Goal: Transaction & Acquisition: Purchase product/service

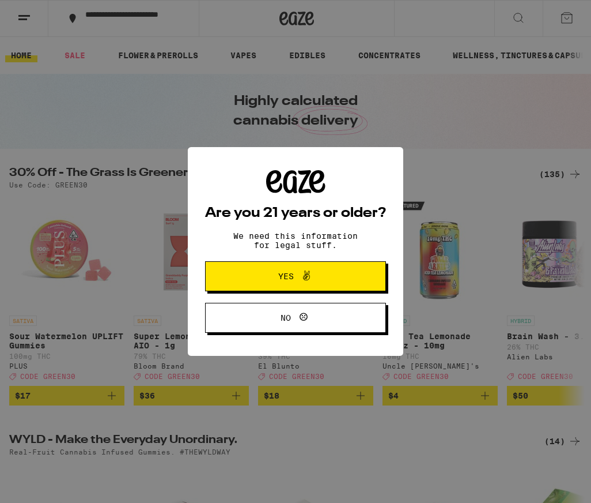
click at [340, 274] on button "Yes" at bounding box center [295, 276] width 181 height 30
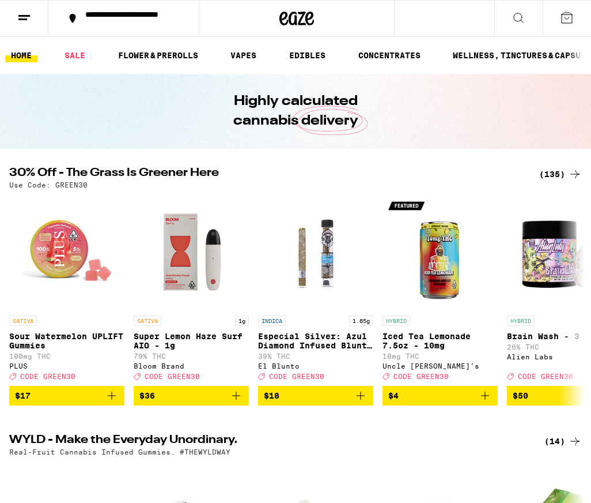
click at [118, 22] on div "**********" at bounding box center [131, 18] width 102 height 16
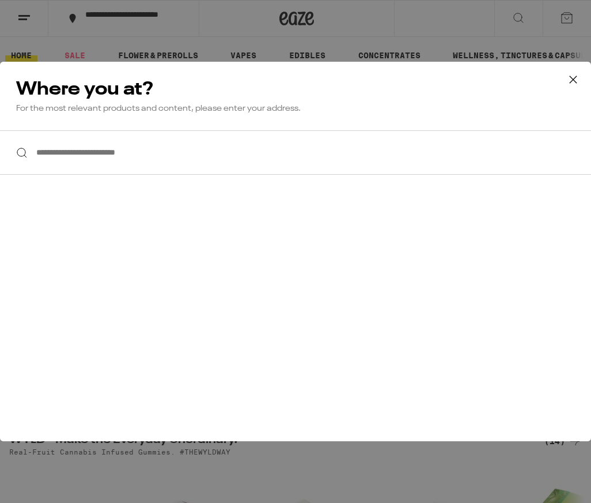
click at [144, 152] on input "**********" at bounding box center [295, 152] width 591 height 44
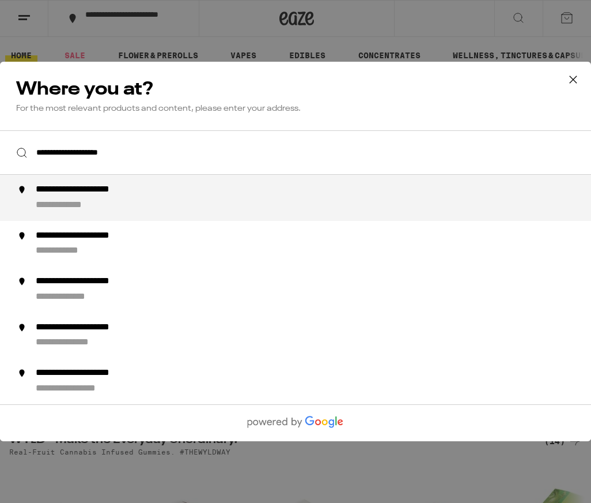
click at [120, 196] on div "**********" at bounding box center [98, 190] width 125 height 12
type input "**********"
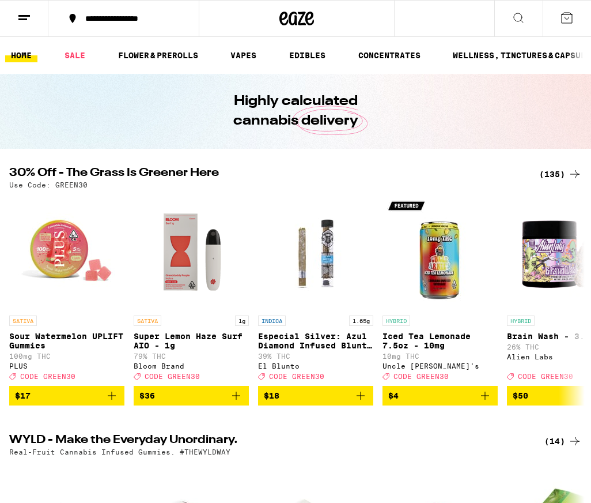
click at [515, 21] on icon at bounding box center [519, 18] width 14 height 14
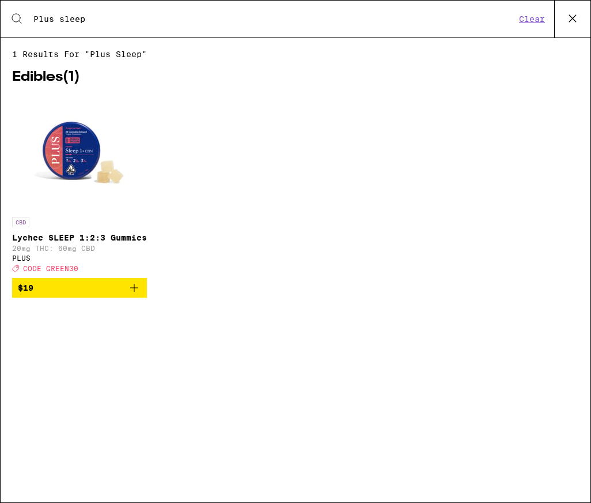
type input "Plus sleep"
click at [77, 152] on img "Open page for Lychee SLEEP 1:2:3 Gummies from PLUS" at bounding box center [79, 153] width 115 height 115
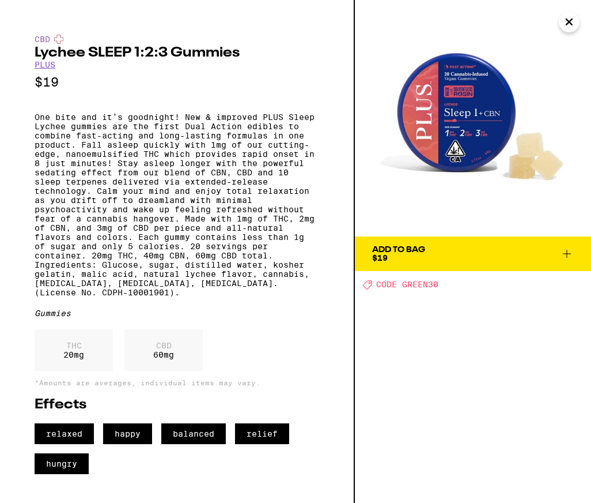
click at [564, 257] on icon at bounding box center [567, 254] width 14 height 14
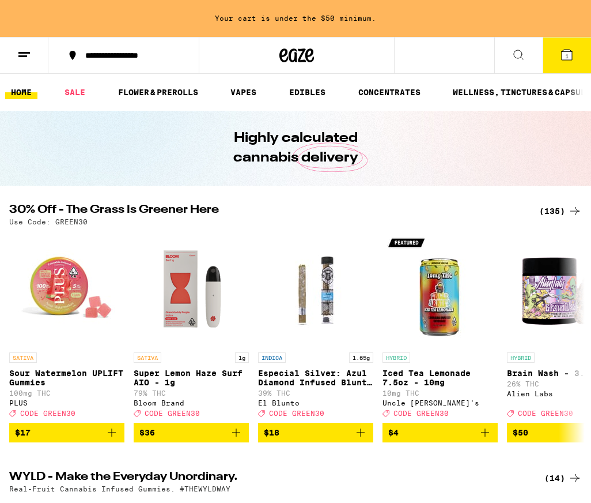
click at [566, 54] on span "1" at bounding box center [566, 55] width 3 height 7
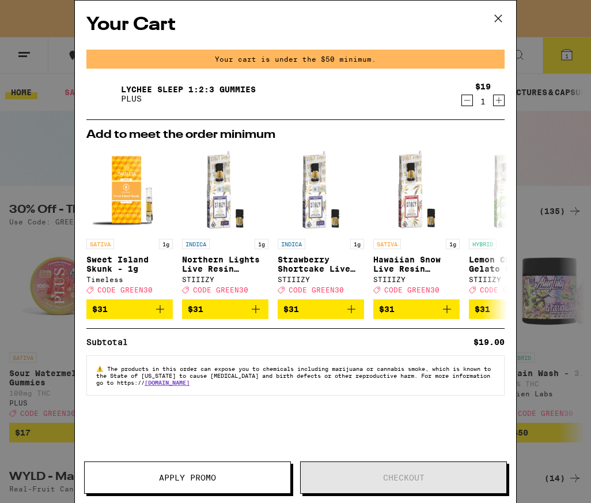
click at [500, 103] on icon "Increment" at bounding box center [499, 100] width 6 height 6
click at [503, 105] on icon "Increment" at bounding box center [499, 100] width 10 height 14
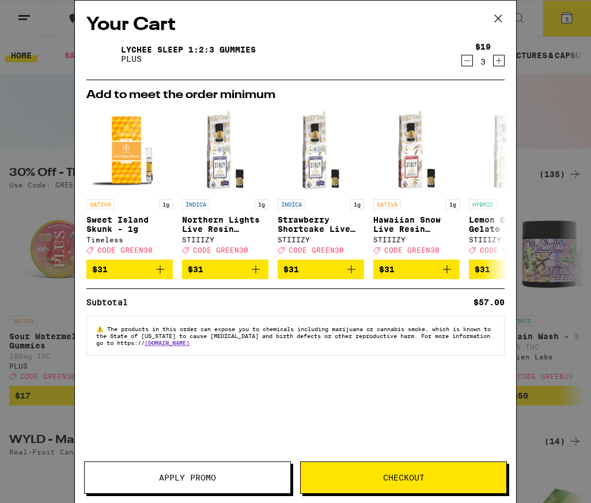
click at [195, 486] on button "Apply Promo" at bounding box center [187, 477] width 207 height 32
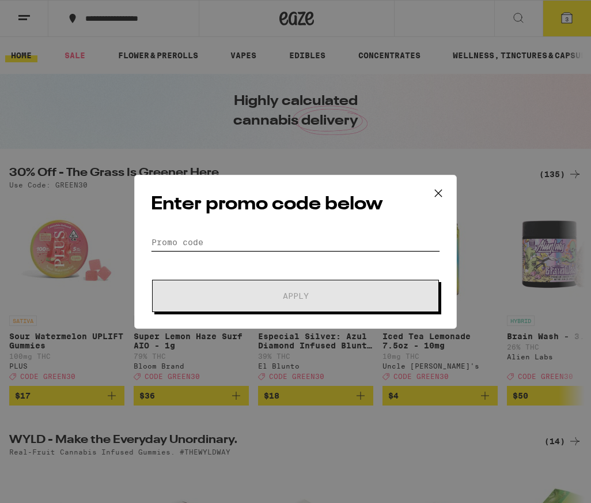
click at [319, 241] on input "Promo Code" at bounding box center [295, 241] width 289 height 17
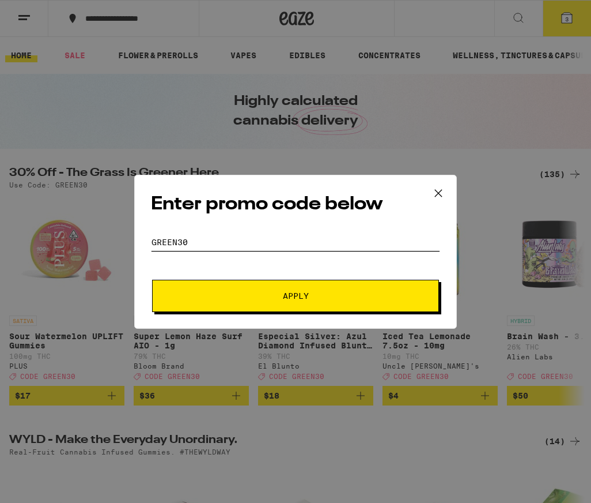
type input "GREEN30"
click at [373, 293] on span "Apply" at bounding box center [295, 296] width 207 height 8
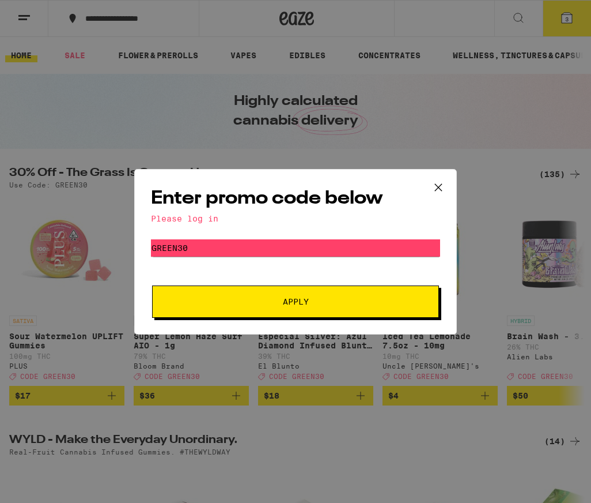
click at [192, 216] on div "Please log in" at bounding box center [295, 218] width 289 height 9
click at [335, 305] on span "Apply" at bounding box center [295, 301] width 207 height 8
click at [436, 186] on icon at bounding box center [438, 187] width 17 height 17
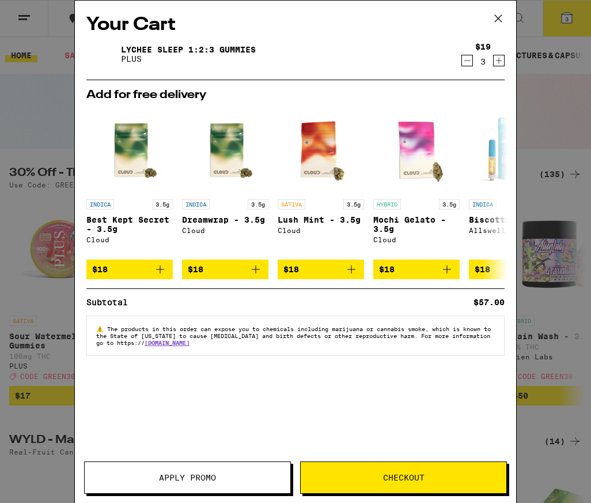
click at [446, 477] on span "Checkout" at bounding box center [404, 477] width 206 height 8
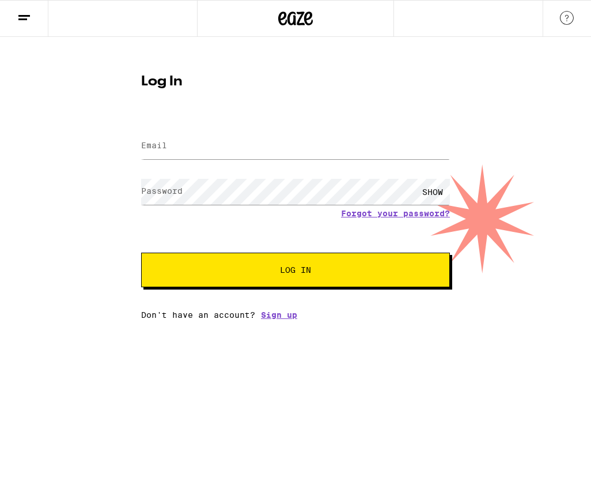
click at [319, 274] on span "Log In" at bounding box center [296, 270] width 216 height 8
click at [244, 143] on input "Email" at bounding box center [295, 146] width 309 height 26
type input "[EMAIL_ADDRESS][DOMAIN_NAME]"
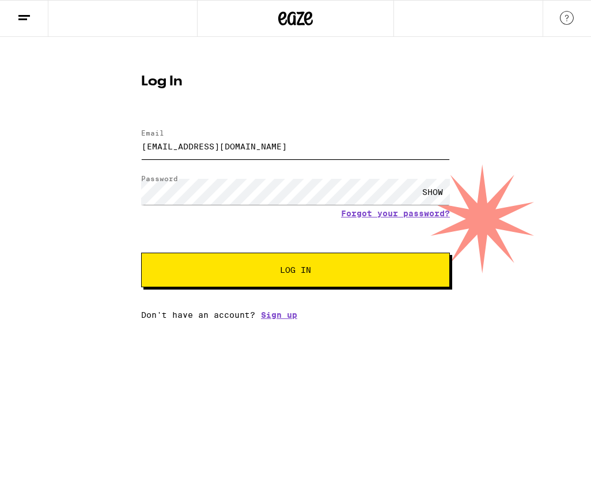
click at [296, 271] on button "Log In" at bounding box center [295, 269] width 309 height 35
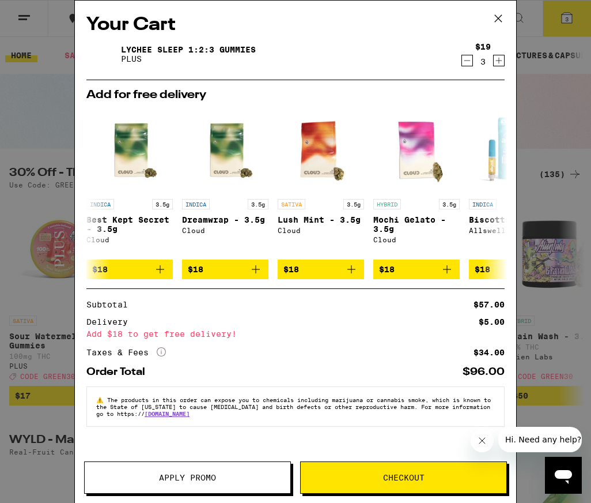
click at [239, 473] on button "Apply Promo" at bounding box center [187, 477] width 207 height 32
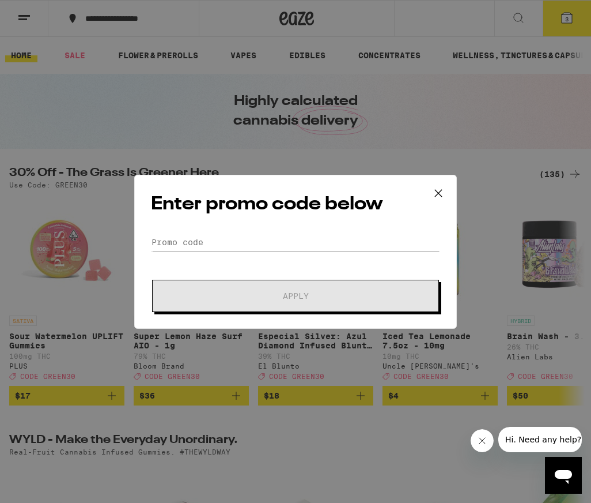
click at [440, 187] on icon at bounding box center [438, 192] width 17 height 17
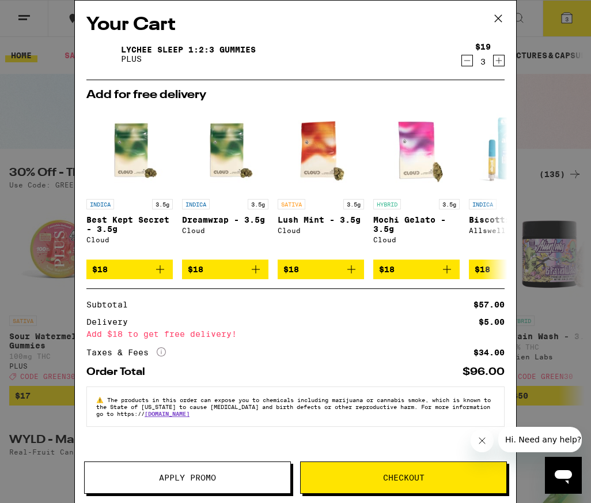
click at [47, 99] on div "Your Cart Lychee SLEEP 1:2:3 Gummies PLUS $19 3 Add for free delivery INDICA 3.…" at bounding box center [295, 251] width 591 height 503
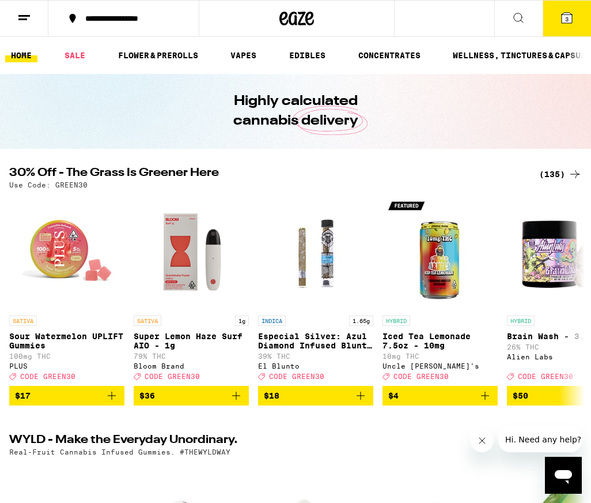
click at [115, 402] on icon "Add to bag" at bounding box center [112, 395] width 14 height 14
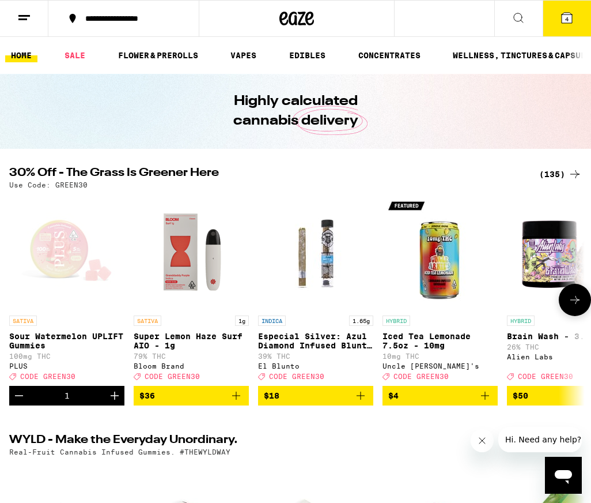
click at [21, 21] on icon at bounding box center [24, 18] width 14 height 14
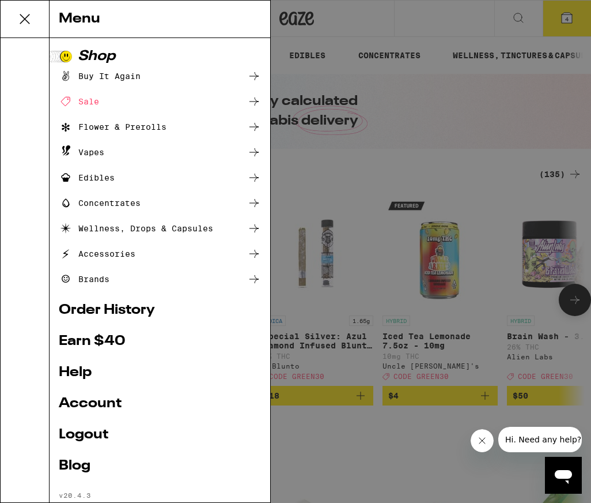
click at [490, 149] on div "Menu Shop Buy It Again Sale Flower & Prerolls Vapes Edibles Concentrates Wellne…" at bounding box center [295, 251] width 591 height 503
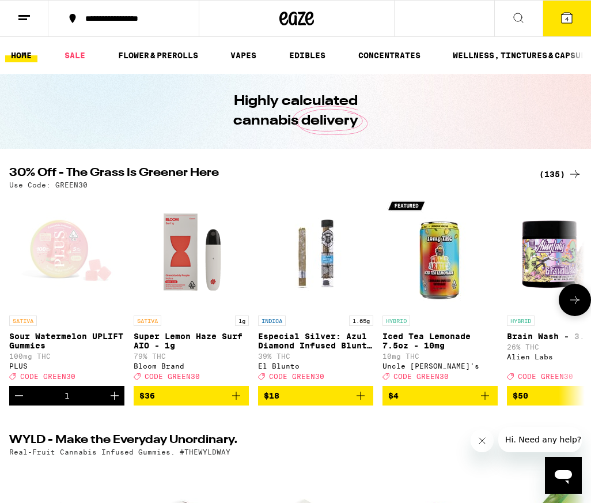
click at [63, 380] on span "CODE GREEN30" at bounding box center [47, 375] width 55 height 7
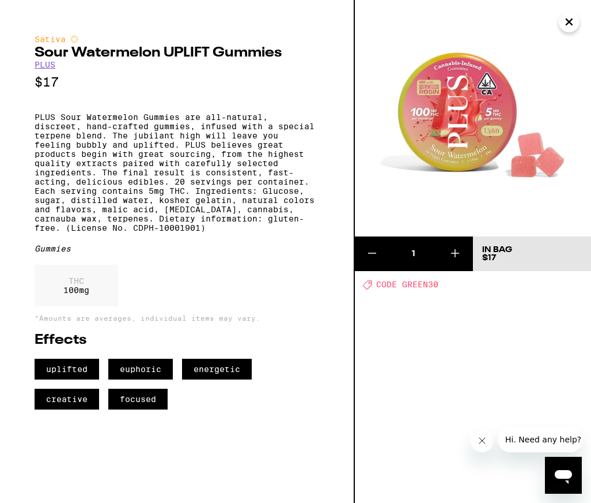
click at [426, 287] on span "CODE GREEN30" at bounding box center [407, 284] width 62 height 9
click at [373, 281] on div "Deal Created with Sketch. CODE GREEN30" at bounding box center [477, 284] width 228 height 10
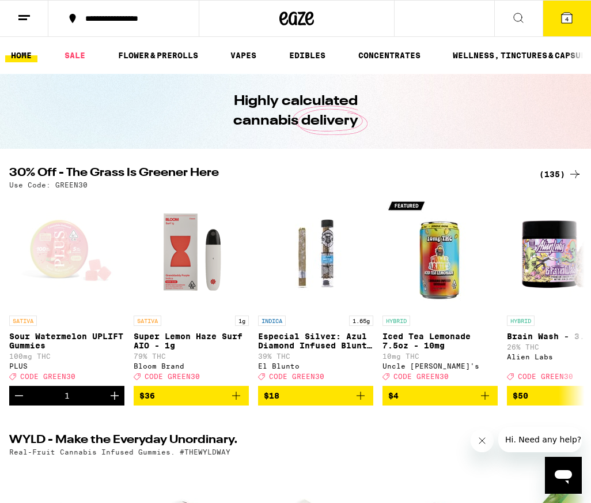
click at [569, 14] on icon at bounding box center [567, 18] width 10 height 10
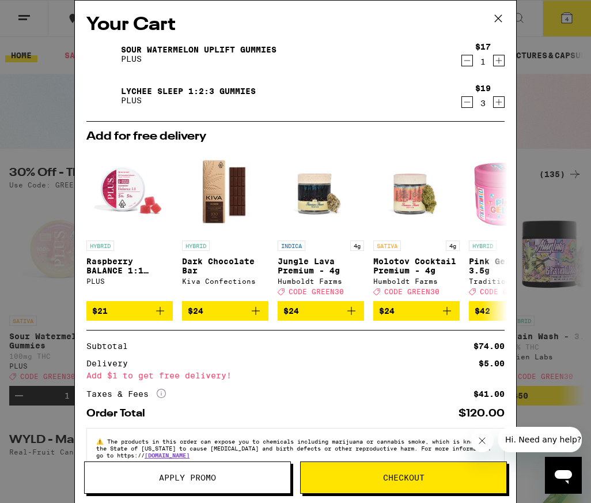
click at [249, 483] on button "Apply Promo" at bounding box center [187, 477] width 207 height 32
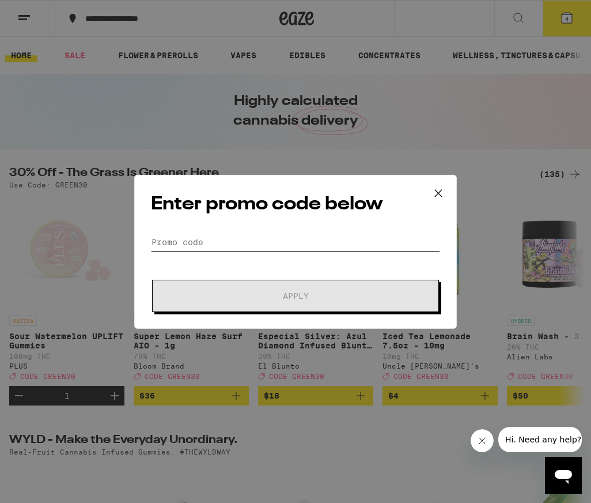
click at [261, 233] on input "Promo Code" at bounding box center [295, 241] width 289 height 17
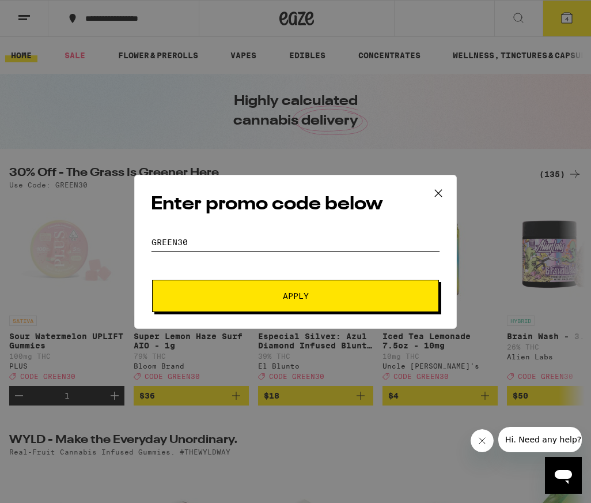
type input "GREEN30"
click at [296, 297] on button "Apply" at bounding box center [295, 295] width 287 height 32
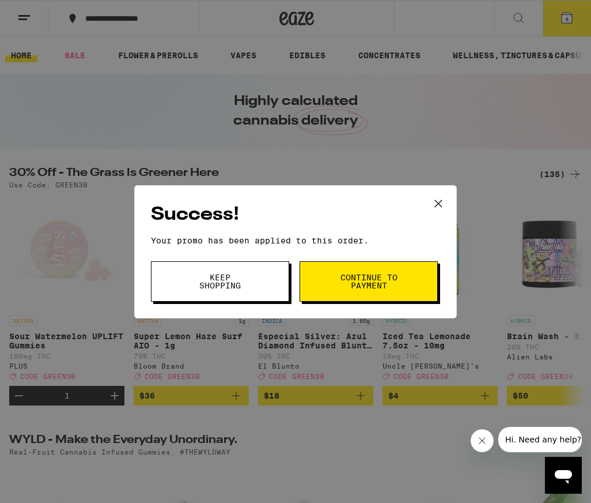
click at [413, 284] on button "Continue to payment" at bounding box center [369, 281] width 138 height 40
click at [235, 281] on span "Keep Shopping" at bounding box center [220, 281] width 59 height 16
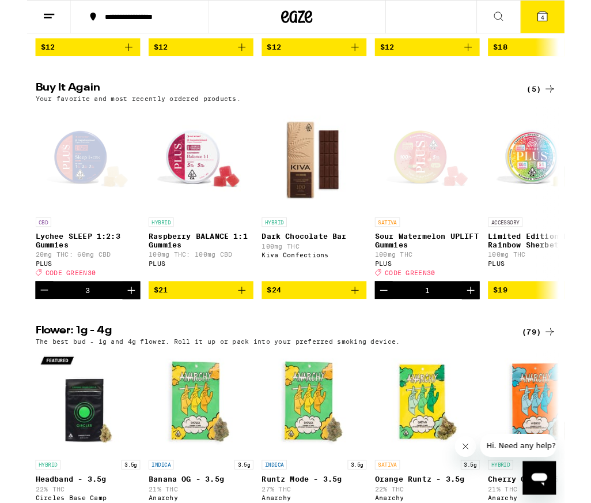
click at [237, 326] on icon "Add to bag" at bounding box center [236, 319] width 14 height 14
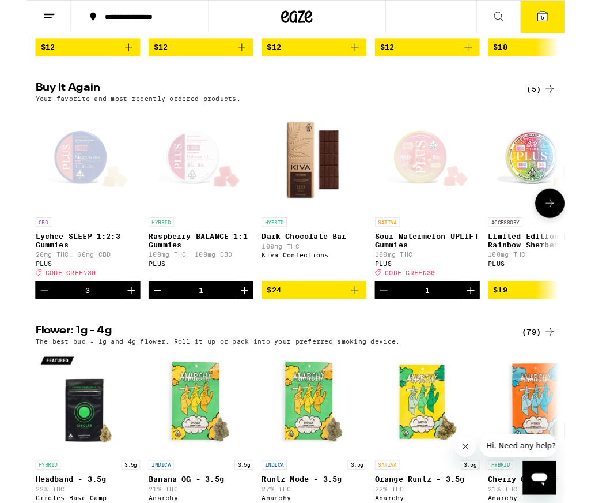
click at [564, 18] on icon at bounding box center [567, 18] width 10 height 10
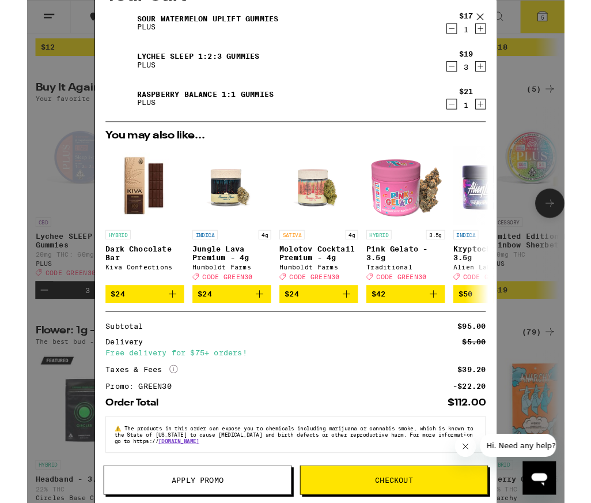
scroll to position [43, 0]
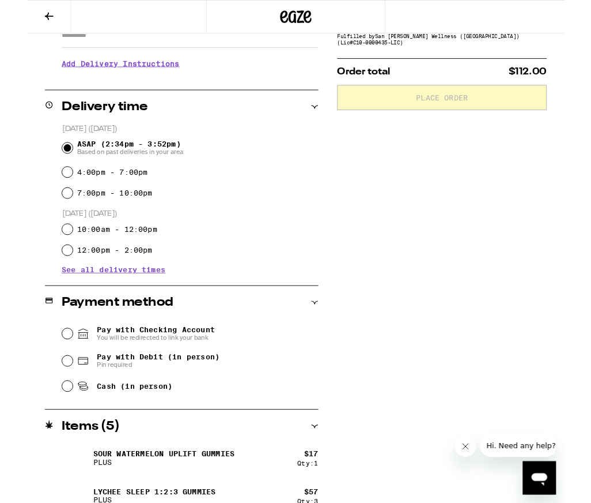
scroll to position [226, 0]
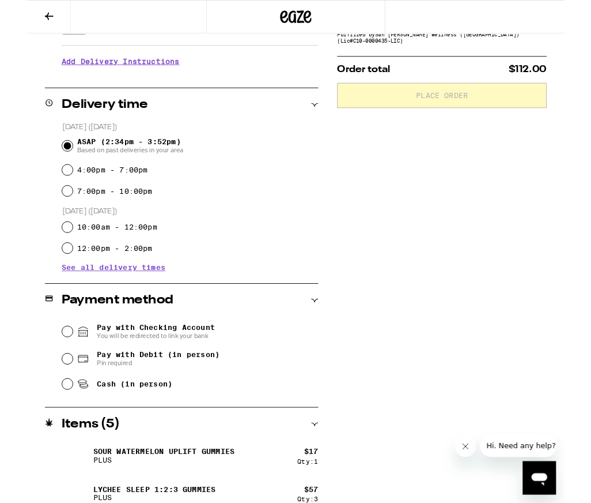
click at [41, 406] on div "Pay with Debit (in person) Pin required" at bounding box center [180, 394] width 282 height 30
click at [44, 400] on input "Pay with Debit (in person) Pin required" at bounding box center [45, 394] width 12 height 12
radio input "true"
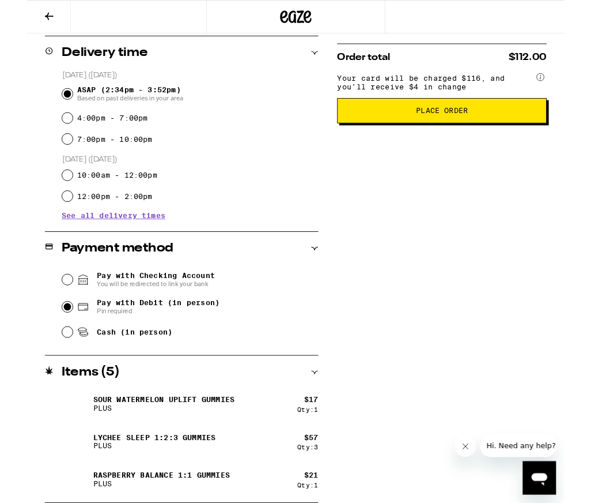
scroll to position [283, 0]
click at [476, 126] on span "Place Order" at bounding box center [456, 122] width 57 height 8
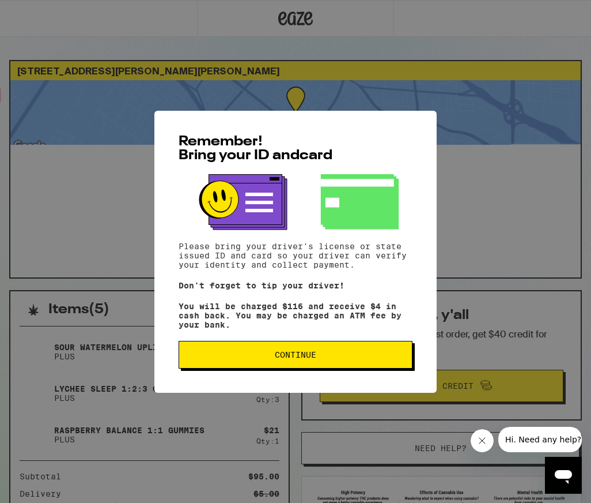
click at [357, 354] on button "Continue" at bounding box center [296, 355] width 234 height 28
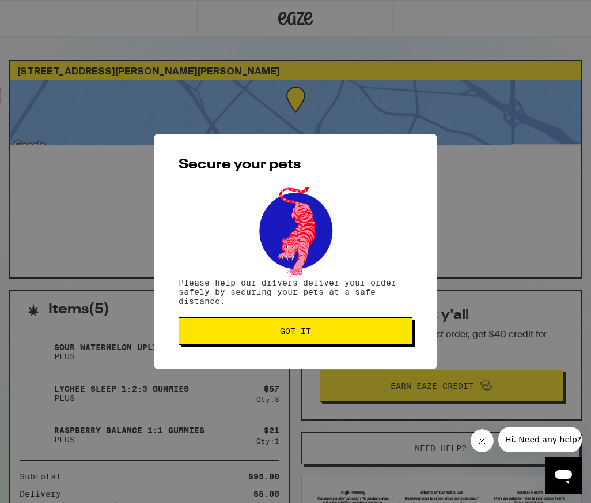
click at [381, 330] on span "Got it" at bounding box center [295, 331] width 214 height 8
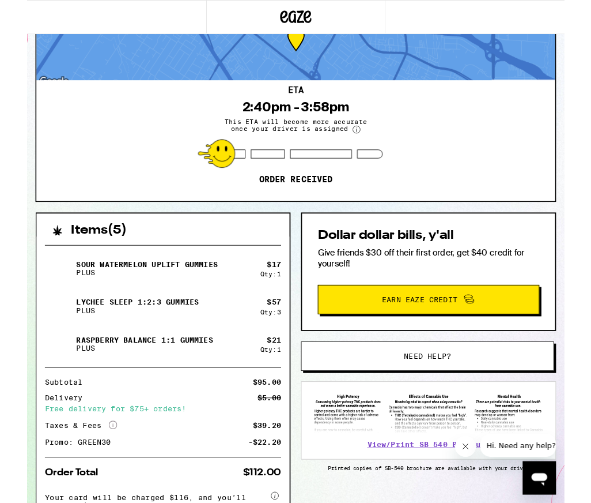
scroll to position [64, 0]
